Goal: Task Accomplishment & Management: Manage account settings

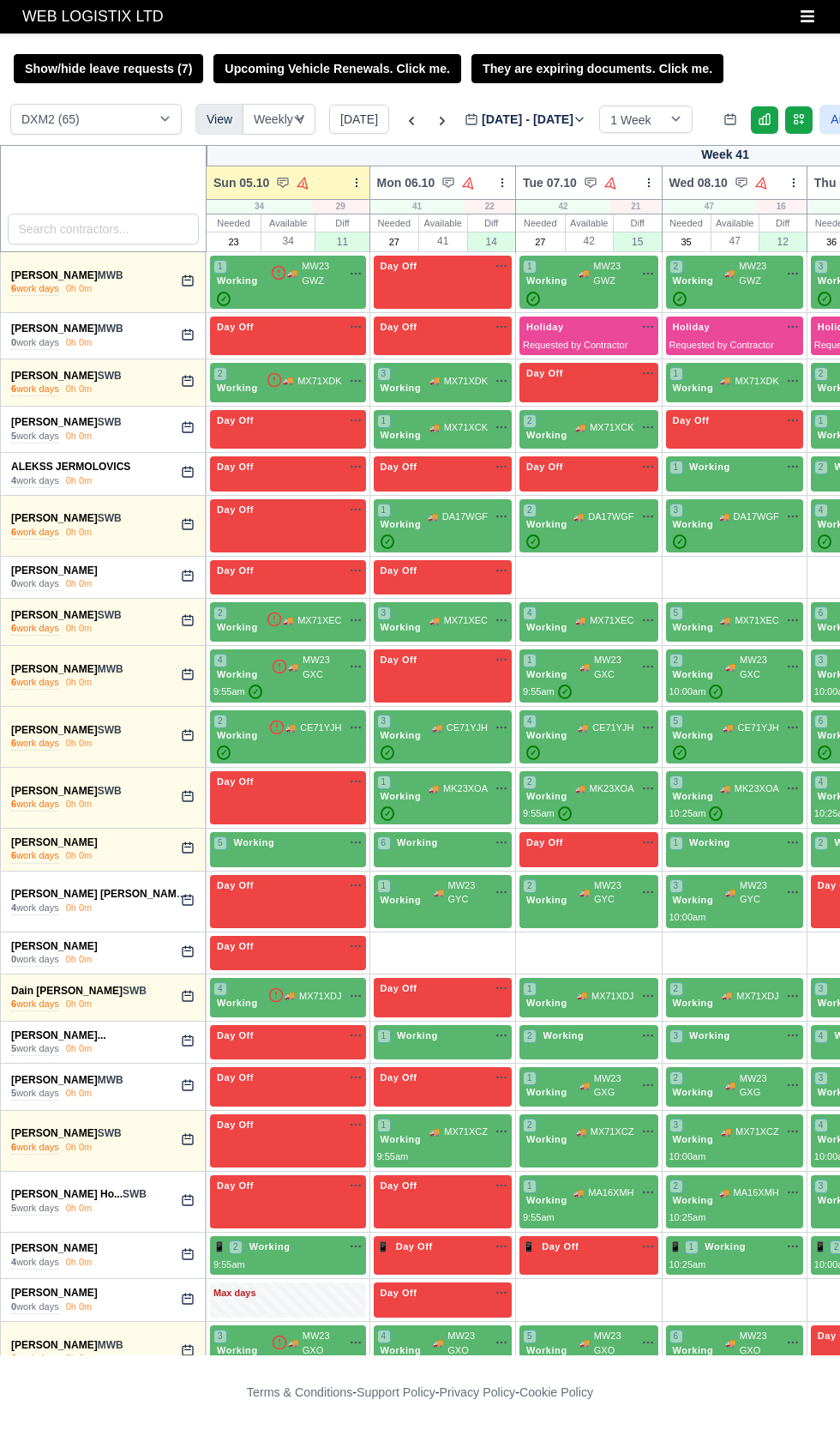
select select "1"
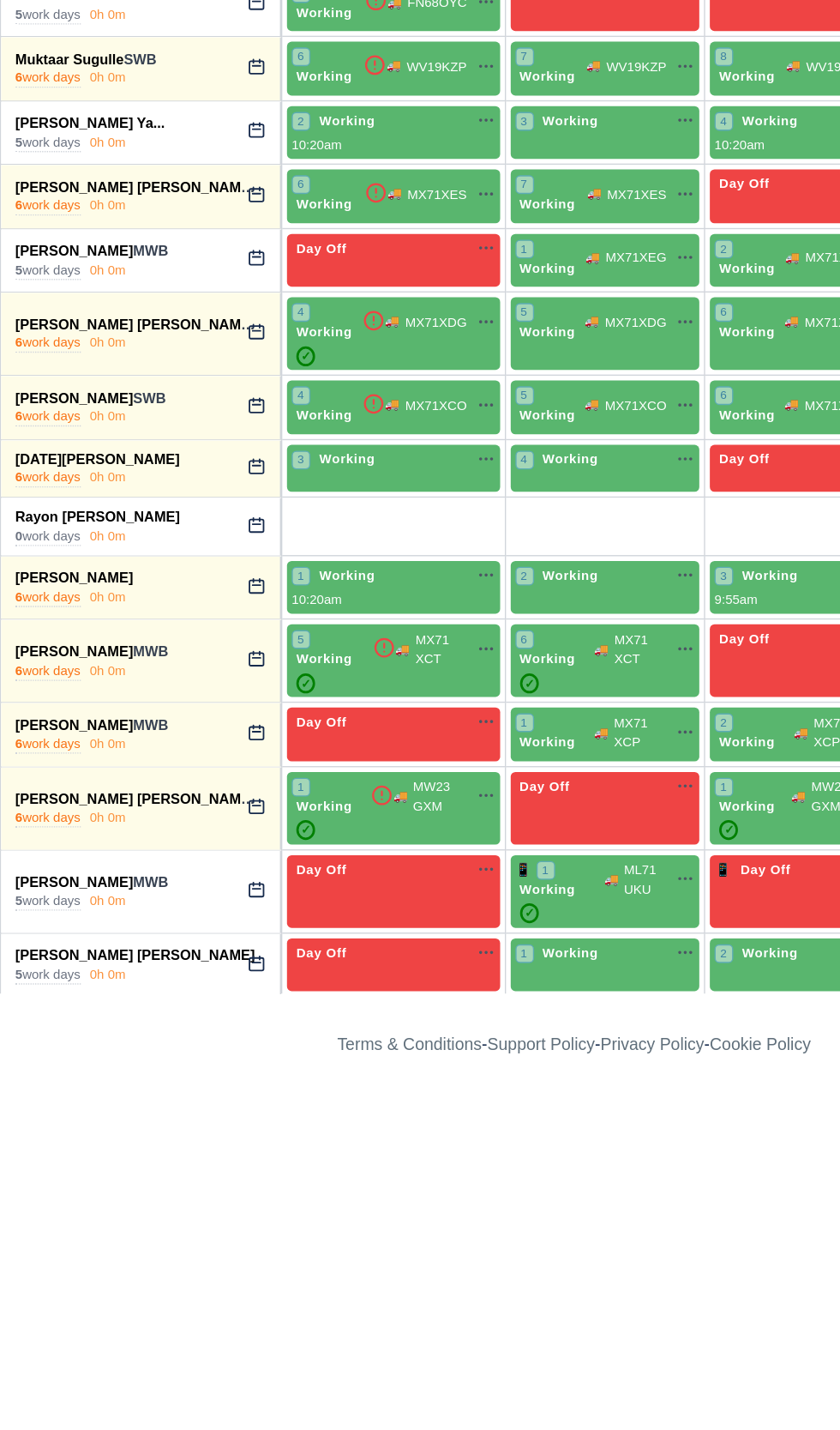
scroll to position [1848, 0]
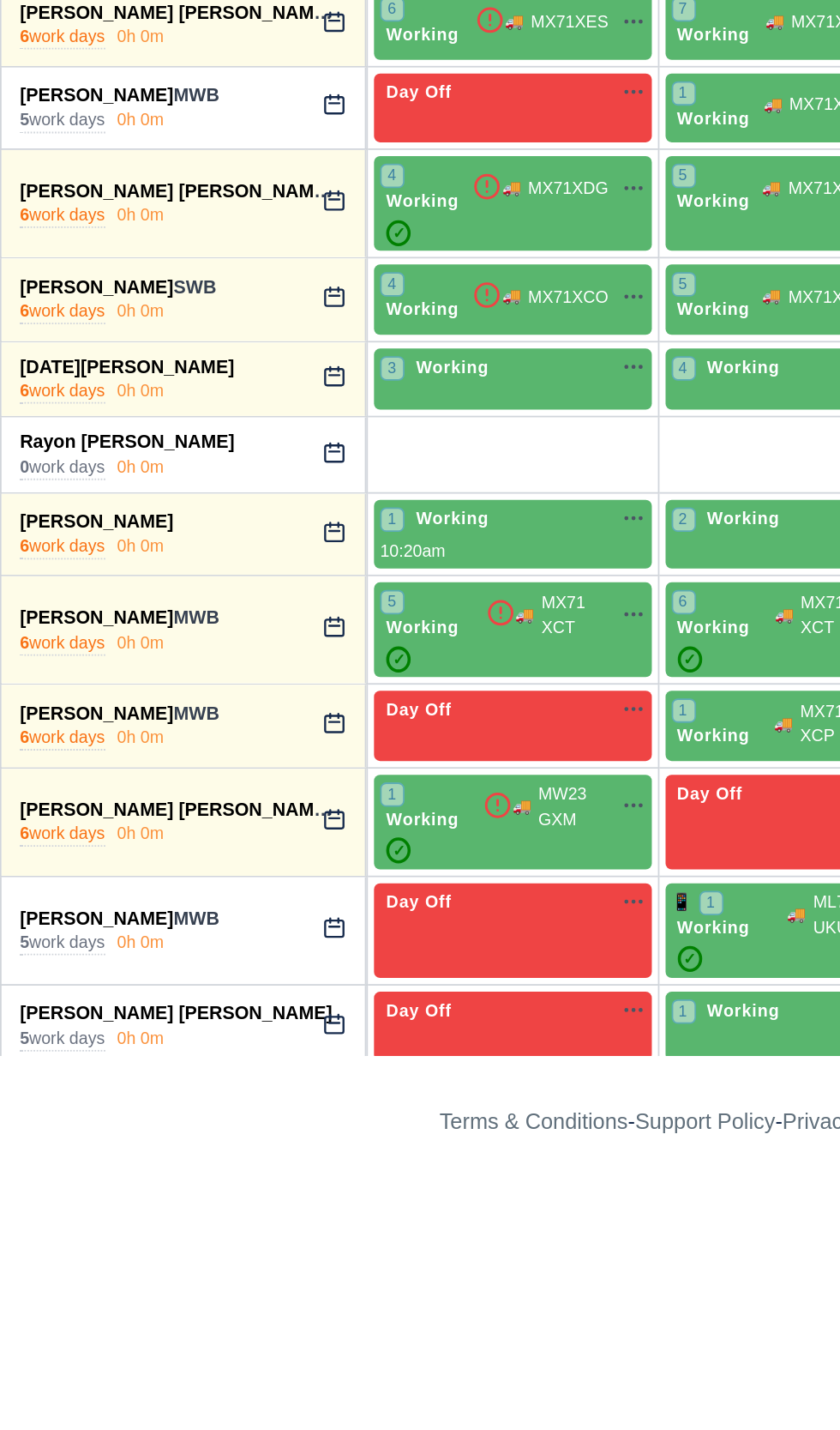
click at [190, 1277] on icon at bounding box center [188, 1284] width 14 height 14
select select "Day Off"
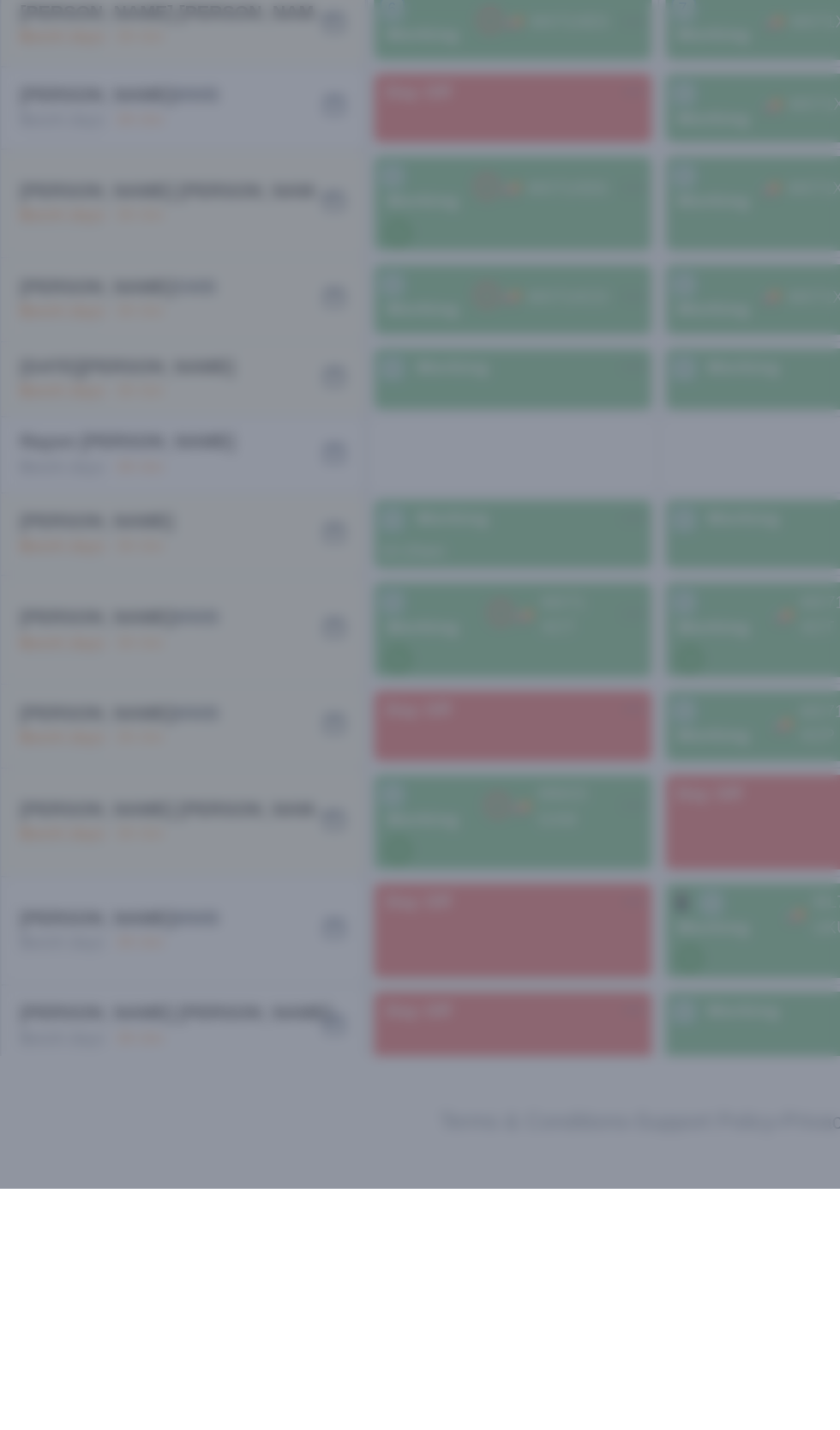
click at [115, 1423] on div at bounding box center [420, 715] width 840 height 1430
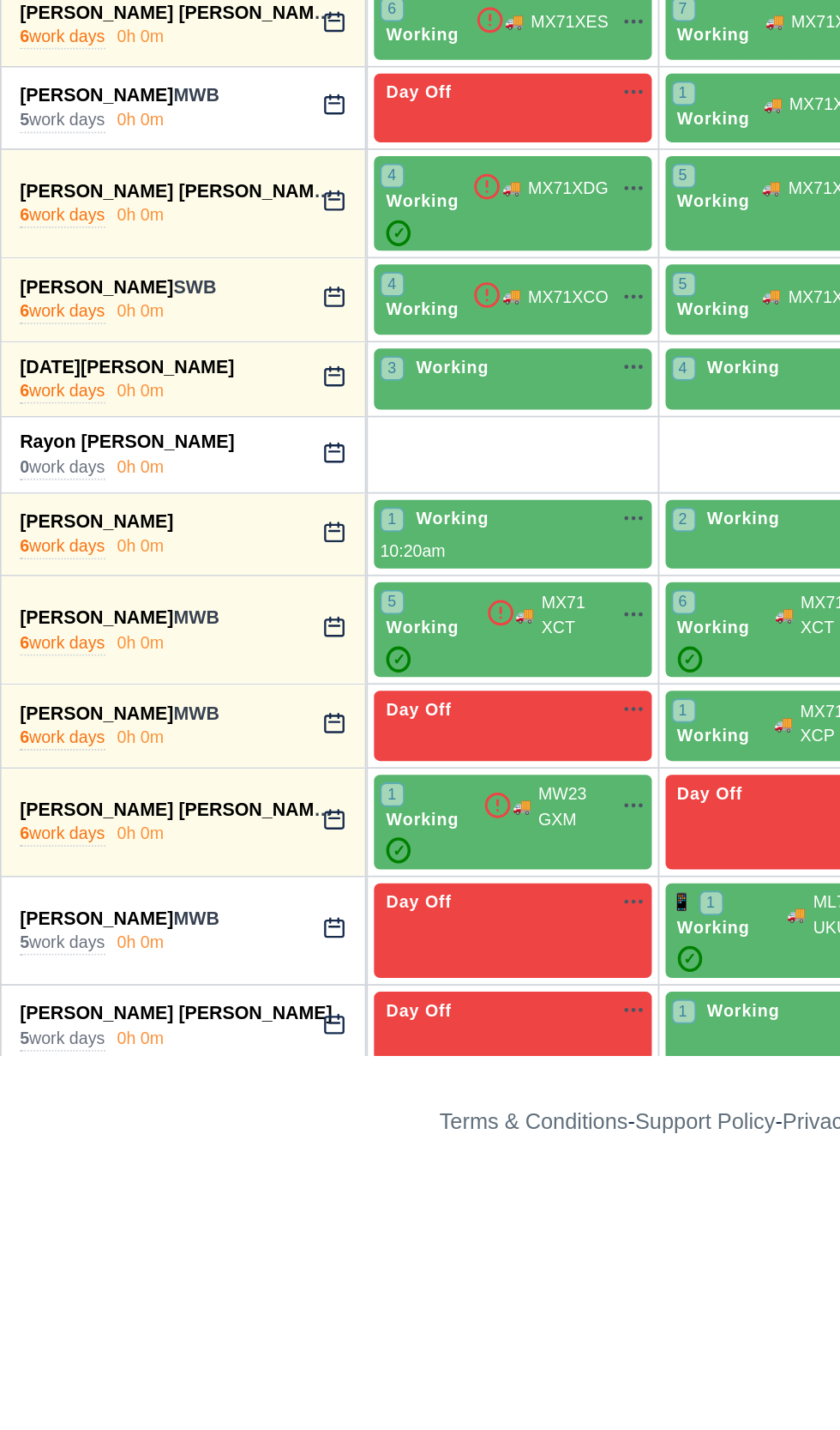
click at [68, 1285] on div "0h 0m" at bounding box center [79, 1291] width 27 height 14
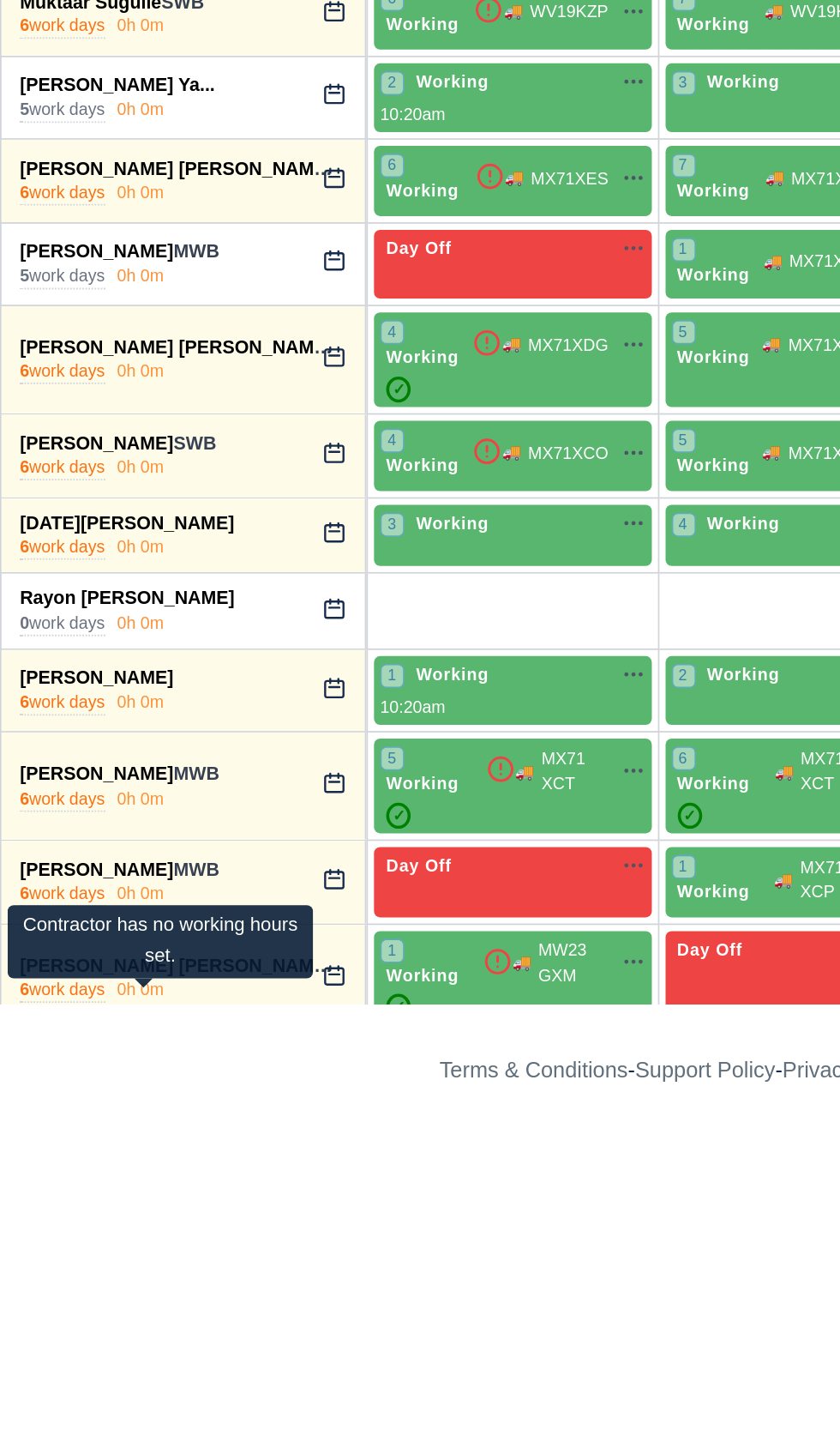
scroll to position [1715, 0]
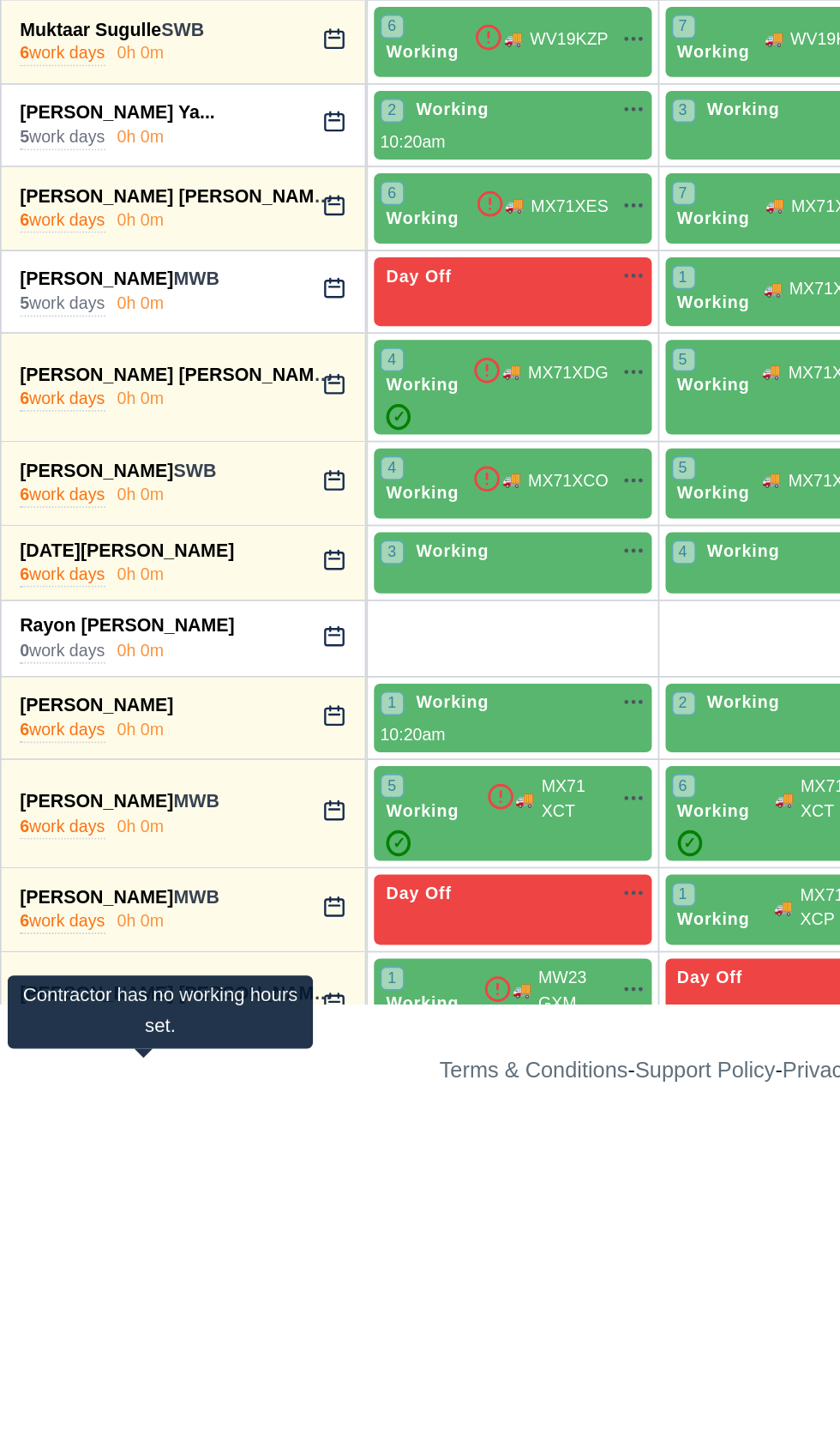
click at [75, 1370] on div "Contractor has no working hours set." at bounding box center [89, 1360] width 171 height 42
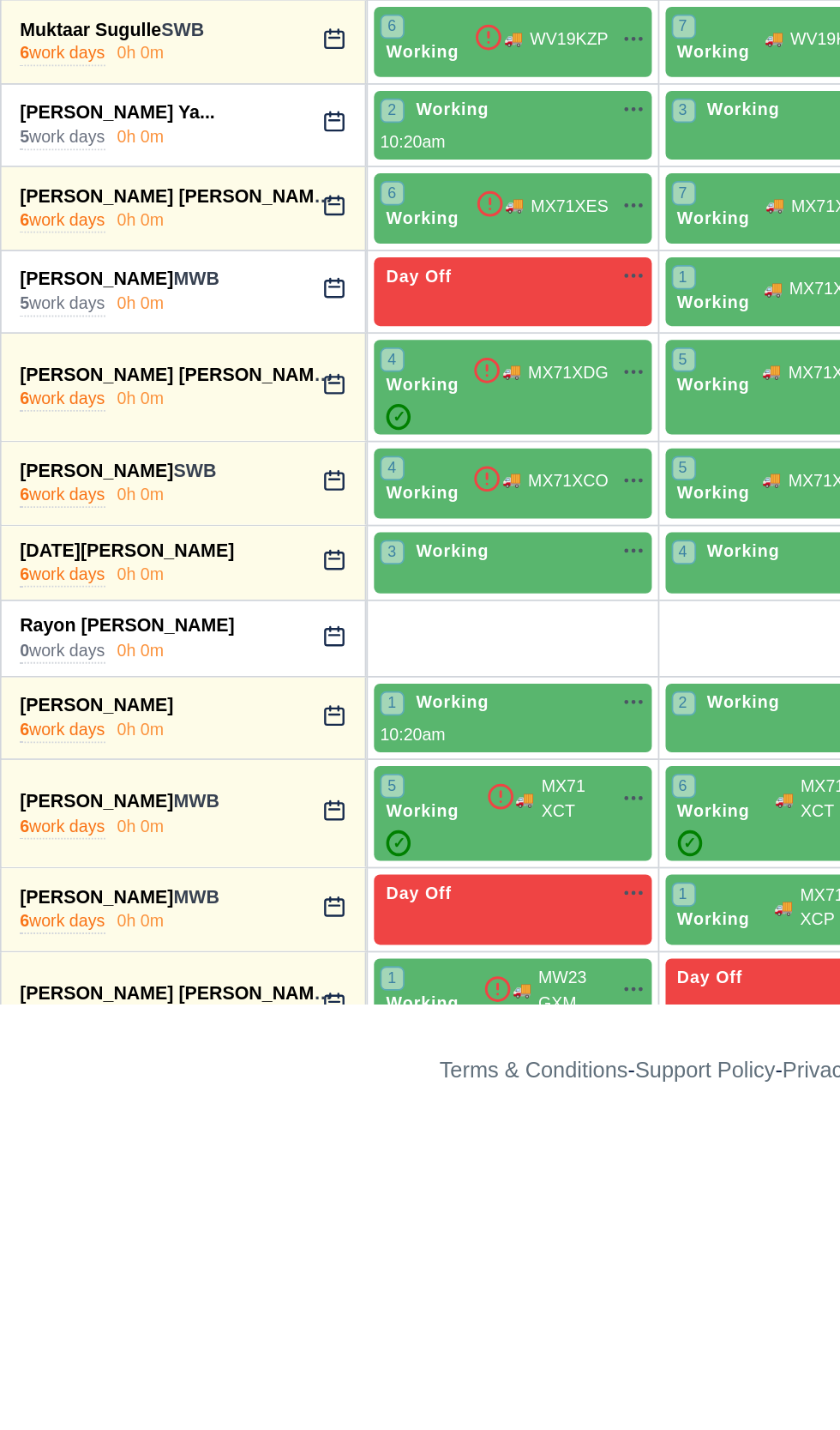
click at [65, 1404] on link "Sean Mulligan" at bounding box center [54, 1410] width 87 height 12
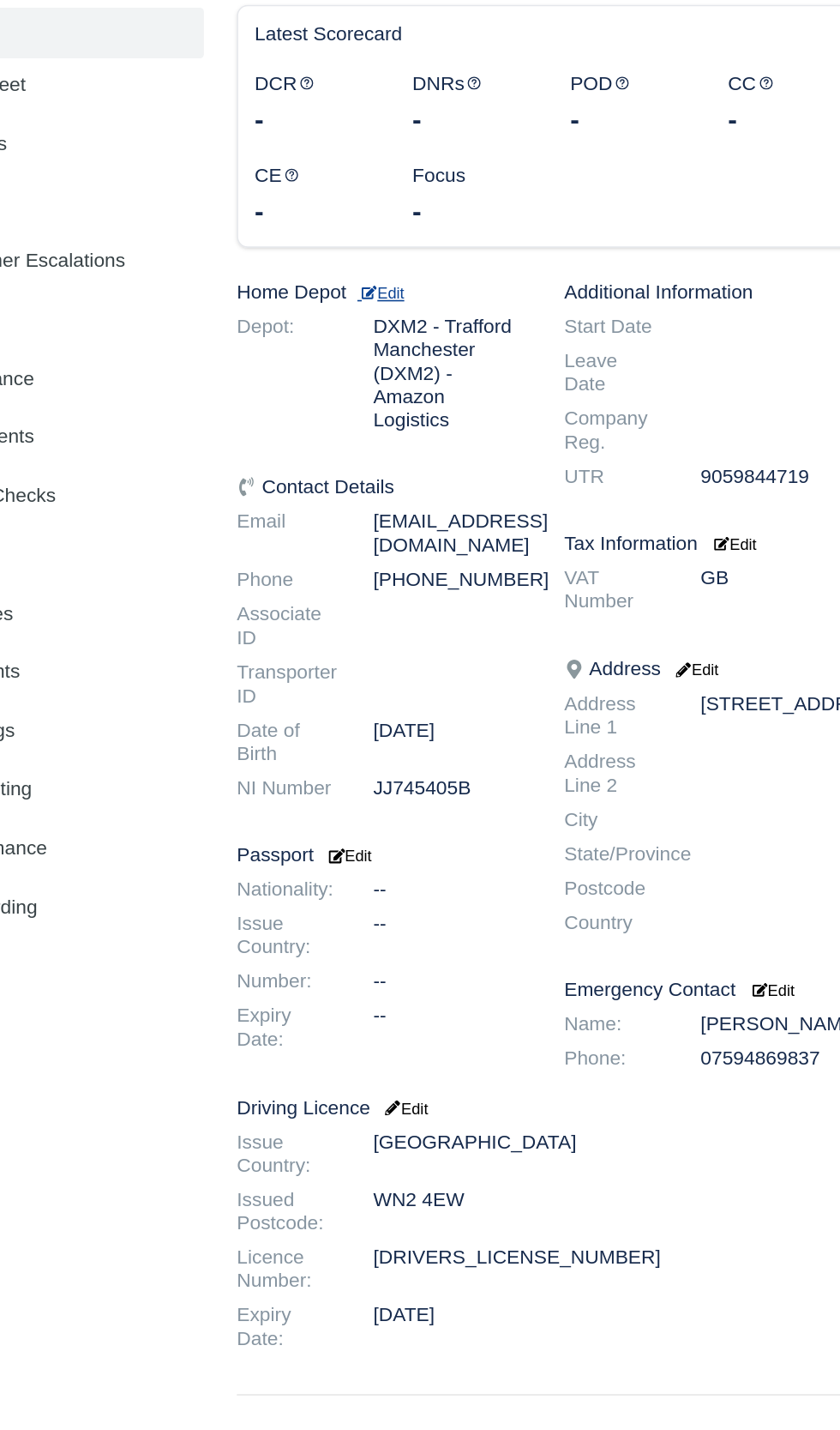
click at [329, 431] on small "Edit" at bounding box center [314, 429] width 29 height 10
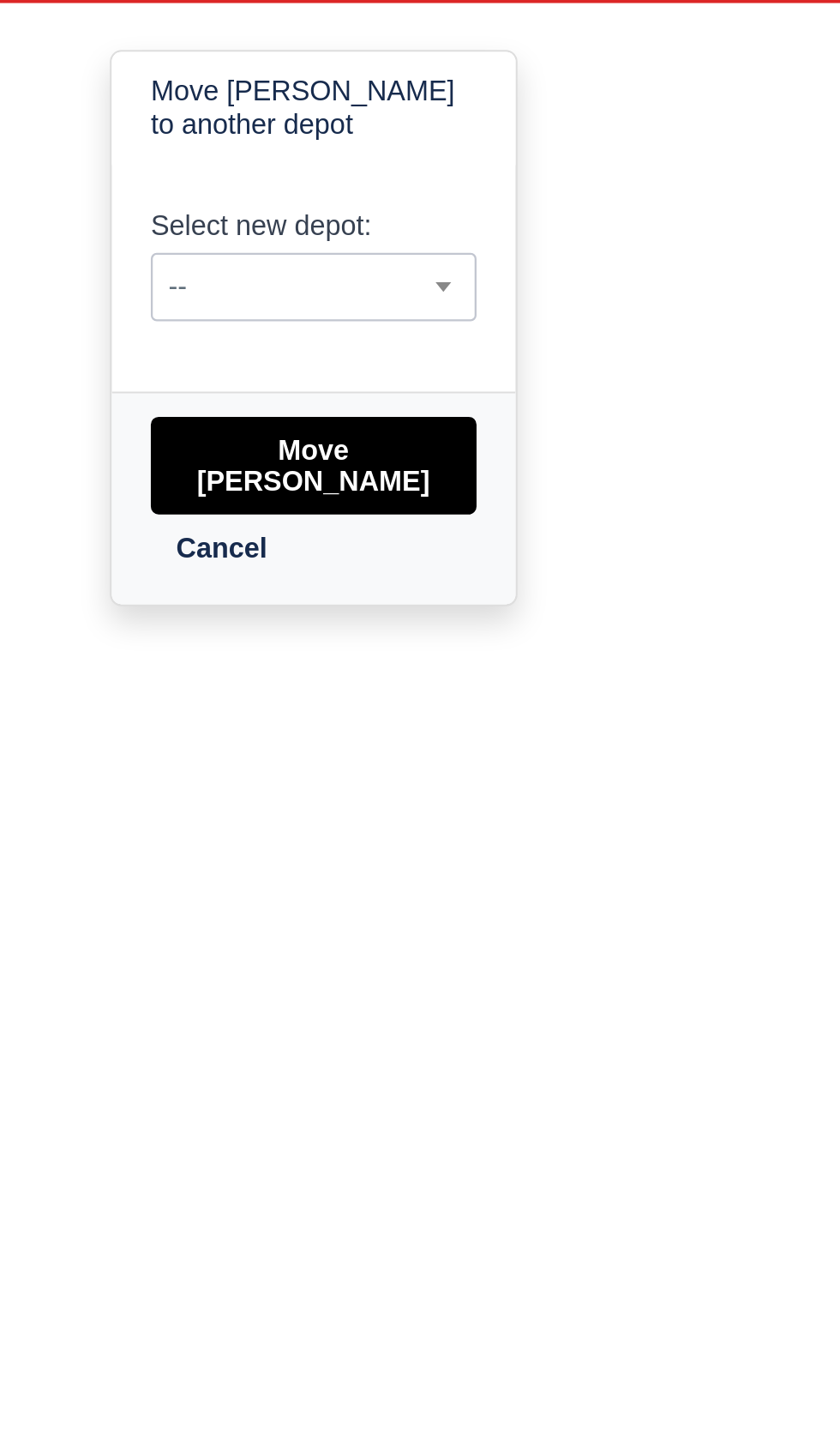
click at [344, 362] on span "--" at bounding box center [314, 354] width 141 height 22
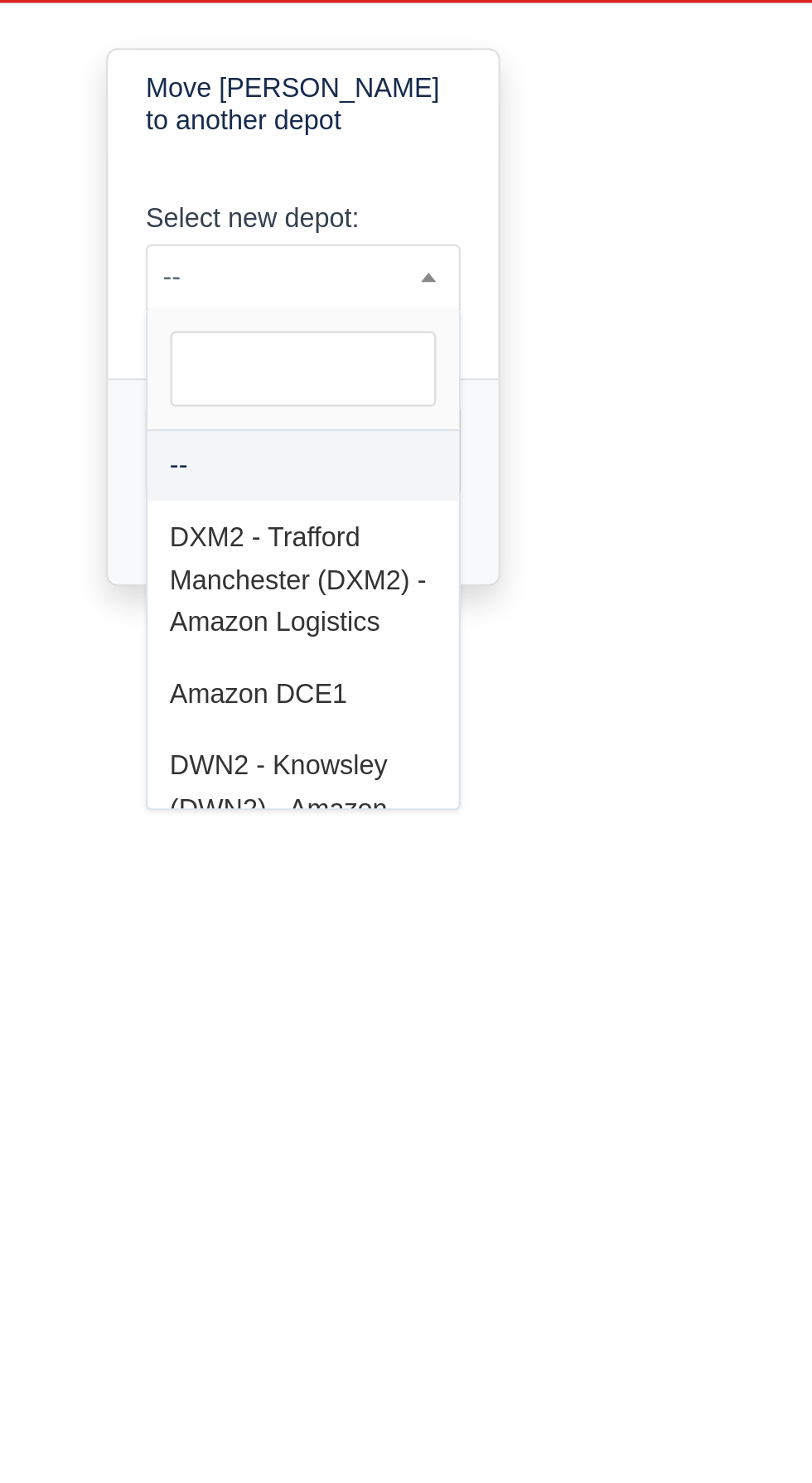
select select "3"
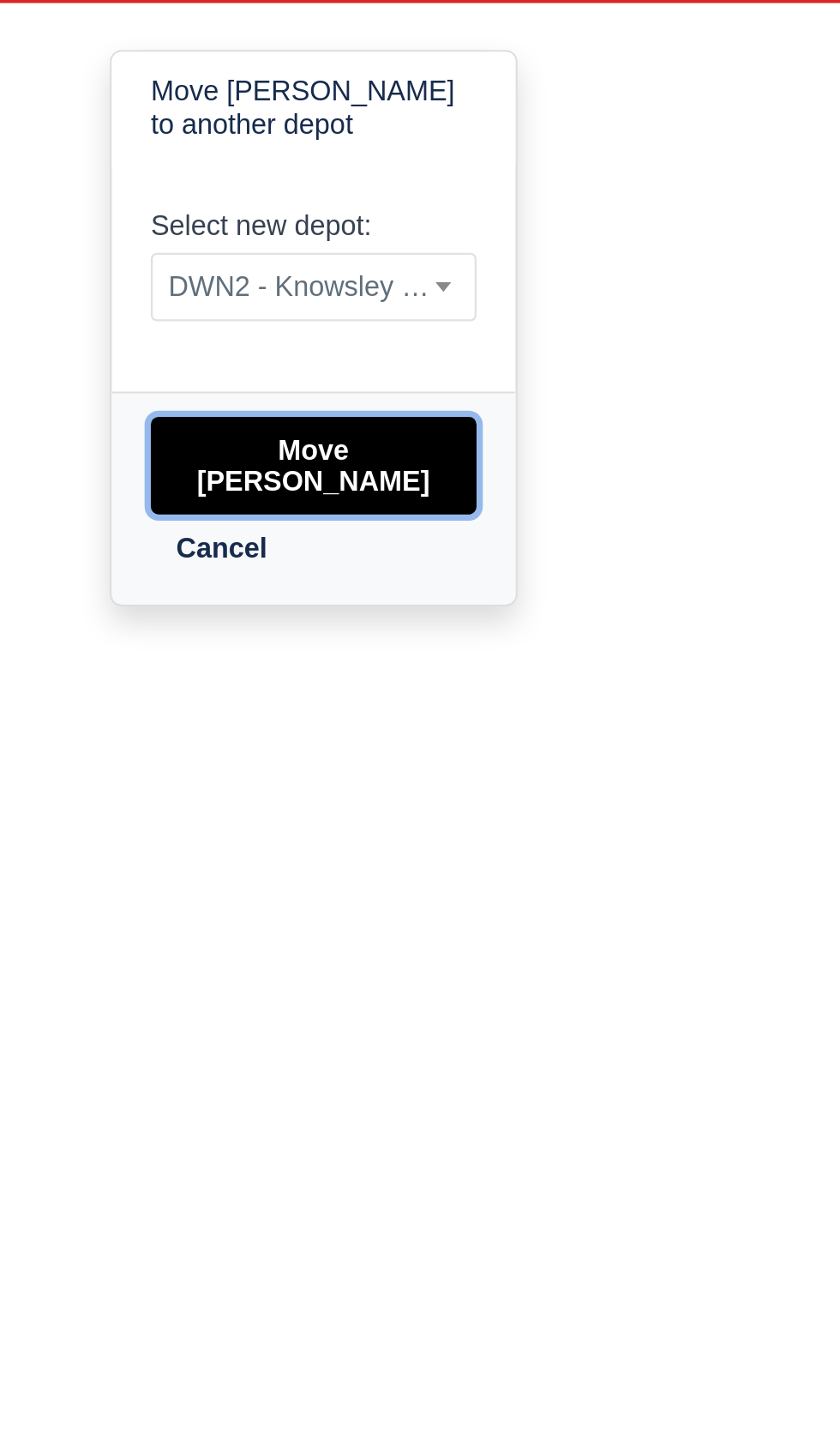
click at [357, 420] on button "Move Sean Mulligan" at bounding box center [314, 431] width 143 height 43
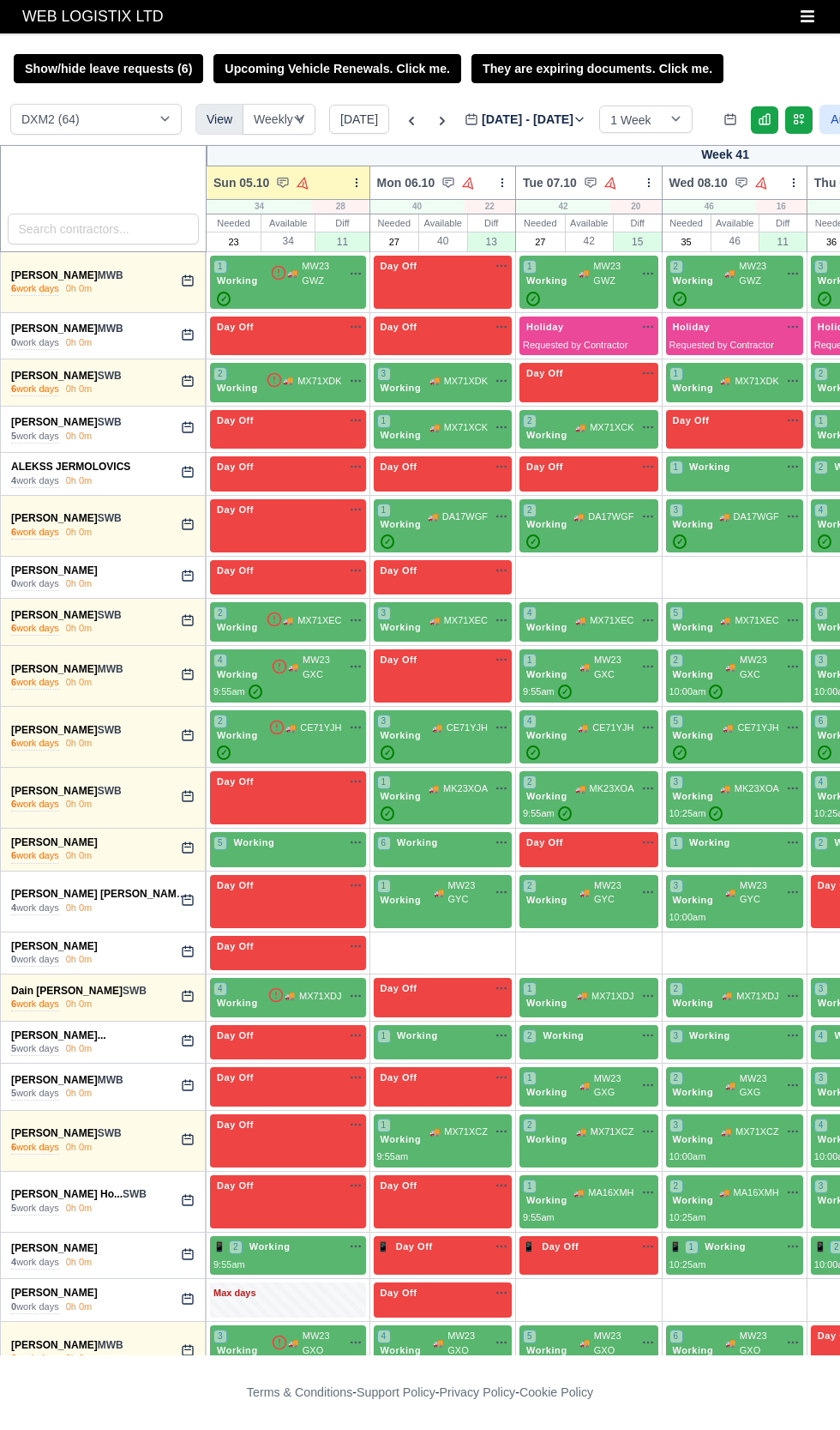
select select "1"
